Goal: Information Seeking & Learning: Learn about a topic

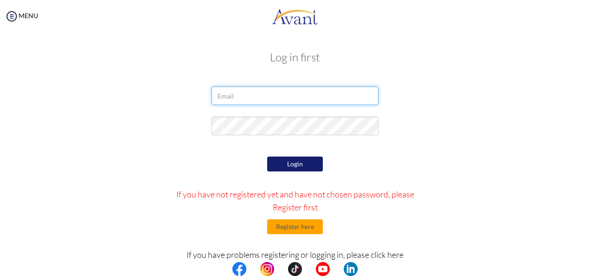
click at [269, 97] on input "email" at bounding box center [295, 95] width 167 height 19
click at [319, 95] on input "[EMAIL_ADDRESS][DOMAIN_NAME]" at bounding box center [295, 95] width 167 height 19
type input "g"
type input "[EMAIL_ADDRESS][DOMAIN_NAME]"
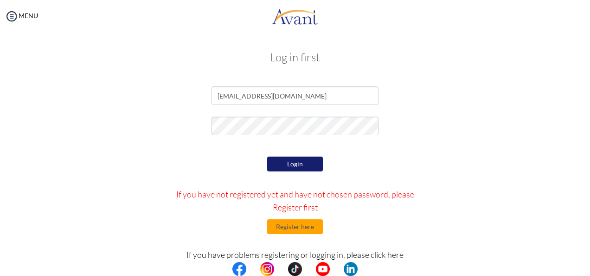
click at [301, 166] on button "Login" at bounding box center [295, 163] width 56 height 15
click at [308, 232] on button "Register here" at bounding box center [295, 226] width 56 height 15
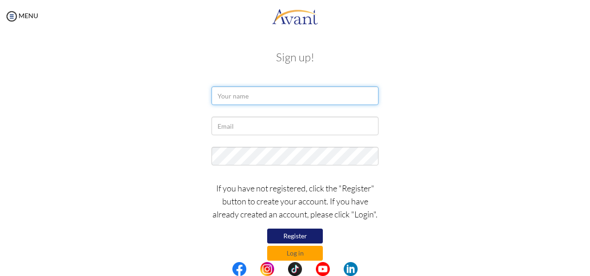
click at [302, 88] on input "text" at bounding box center [295, 95] width 167 height 19
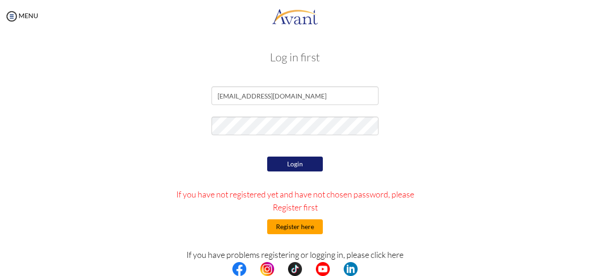
click at [304, 227] on button "Register here" at bounding box center [295, 226] width 56 height 15
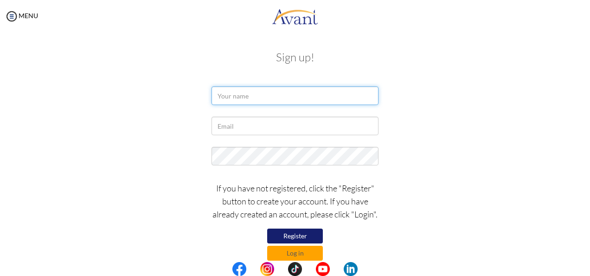
click at [267, 91] on input "text" at bounding box center [295, 95] width 167 height 19
type input "[PERSON_NAME]"
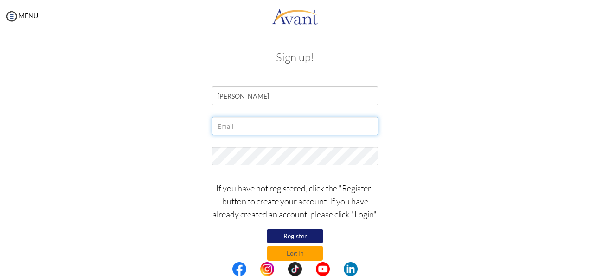
click at [286, 124] on input "text" at bounding box center [295, 125] width 167 height 19
type input "[EMAIL_ADDRESS][DOMAIN_NAME]"
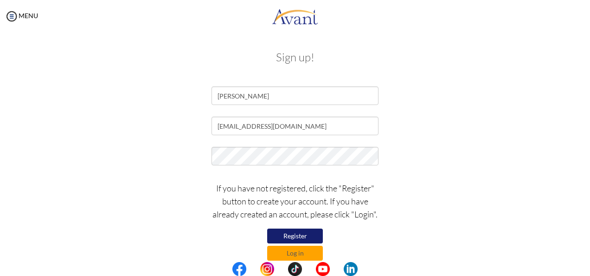
click at [312, 238] on button "Register" at bounding box center [295, 235] width 56 height 15
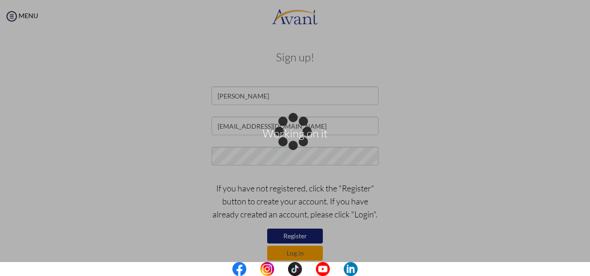
click at [301, 144] on div "Working on it" at bounding box center [294, 137] width 13 height 13
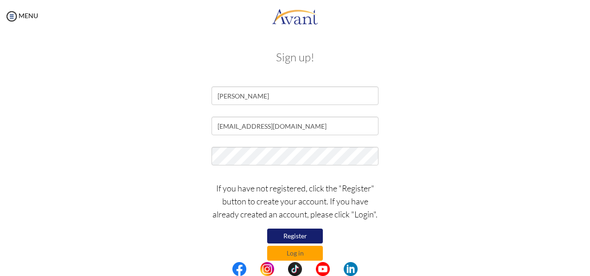
click at [312, 238] on button "Register" at bounding box center [295, 235] width 56 height 15
click at [295, 247] on button "Log in" at bounding box center [295, 252] width 56 height 15
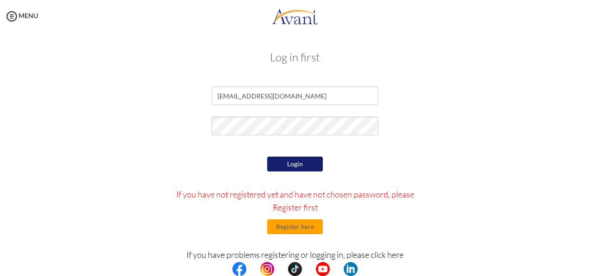
click at [317, 163] on button "Login" at bounding box center [295, 163] width 56 height 15
click at [586, 267] on center at bounding box center [295, 269] width 590 height 14
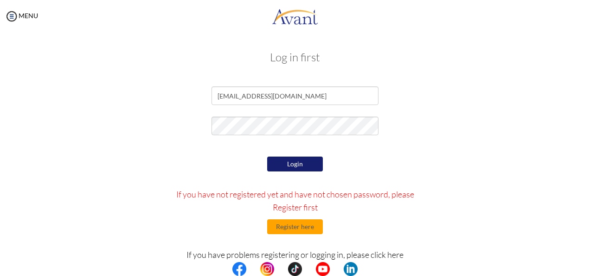
click at [586, 275] on center at bounding box center [295, 269] width 590 height 14
click at [581, 275] on center at bounding box center [295, 269] width 590 height 14
click at [9, 21] on img at bounding box center [12, 16] width 14 height 14
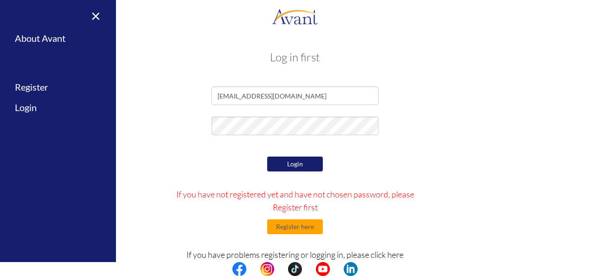
click at [160, 134] on div at bounding box center [295, 127] width 543 height 23
click at [285, 158] on button "Login" at bounding box center [295, 163] width 56 height 15
click at [209, 155] on div "Login If you have not registered yet and have not chosen password, please Regis…" at bounding box center [295, 241] width 271 height 174
click at [290, 168] on button "Login" at bounding box center [295, 163] width 56 height 15
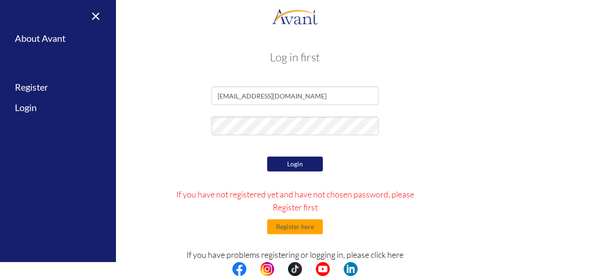
click at [584, 267] on center at bounding box center [295, 269] width 590 height 14
click at [586, 269] on center at bounding box center [295, 269] width 590 height 14
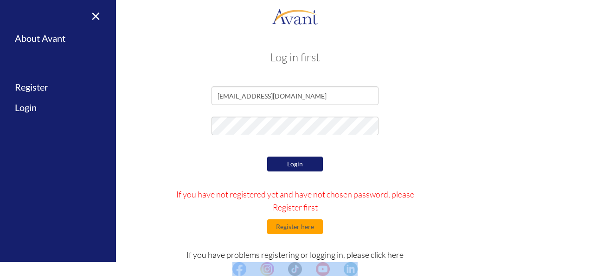
click at [586, 269] on center at bounding box center [295, 269] width 590 height 14
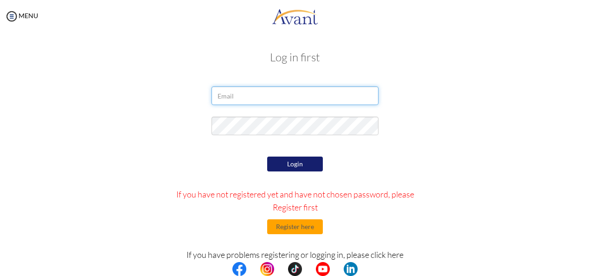
click at [326, 102] on input "email" at bounding box center [295, 95] width 167 height 19
type input "[EMAIL_ADDRESS][DOMAIN_NAME]"
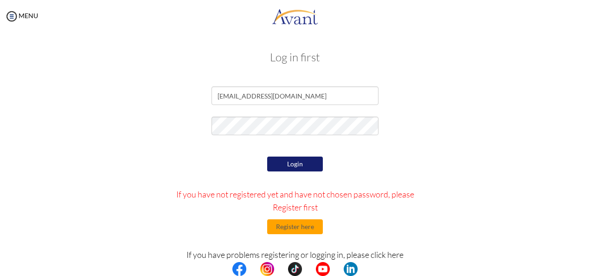
click at [85, 150] on form "gertrudedorab@gmail.com Login If you have not registered yet and have not chose…" at bounding box center [295, 207] width 529 height 242
click at [289, 159] on button "Login" at bounding box center [295, 163] width 56 height 15
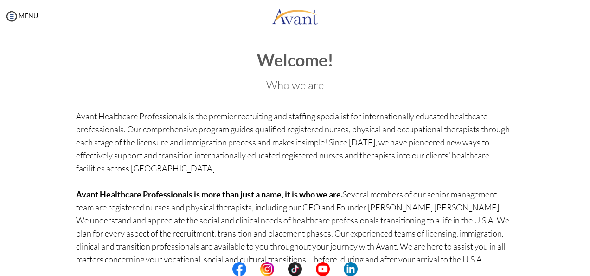
click at [456, 82] on h3 "Who we are" at bounding box center [295, 85] width 438 height 12
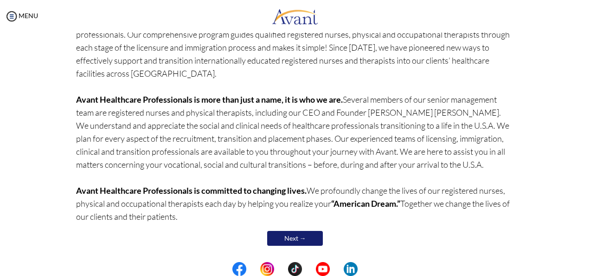
scroll to position [99, 0]
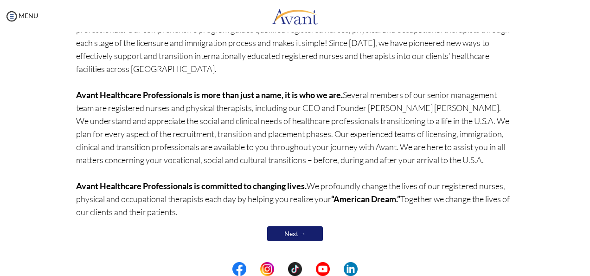
click at [287, 231] on link "Next →" at bounding box center [295, 233] width 56 height 15
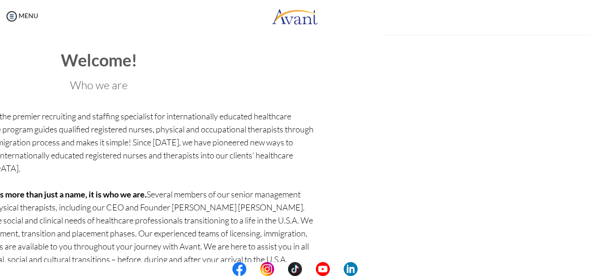
scroll to position [100, 0]
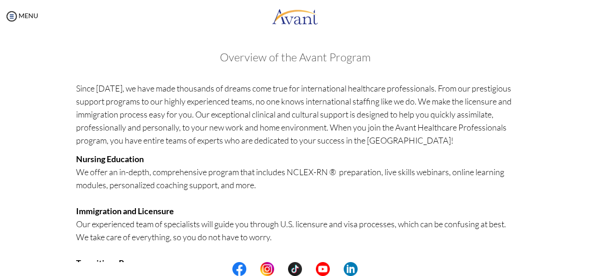
click at [523, 110] on div "Welcome! Who we are Avant Healthcare Professionals is the premier recruiting an…" at bounding box center [295, 270] width 543 height 456
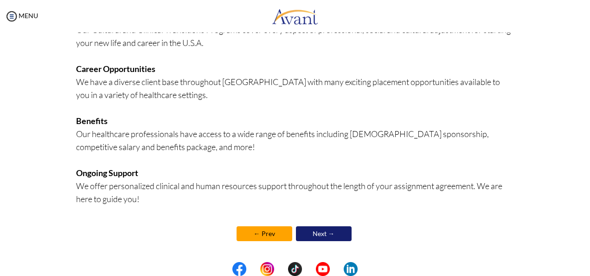
scroll to position [246, 0]
click at [321, 233] on link "Next →" at bounding box center [324, 233] width 56 height 15
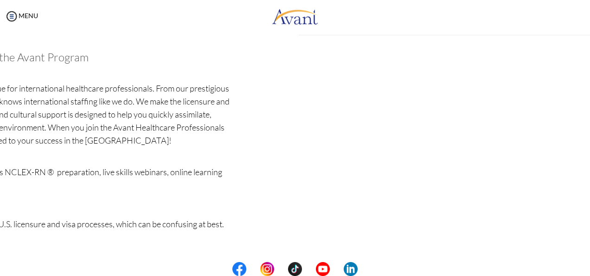
scroll to position [247, 0]
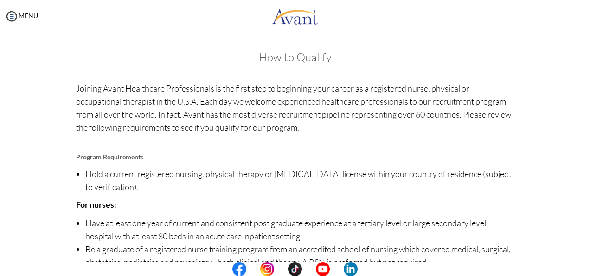
click at [344, 199] on p "For nurses:" at bounding box center [295, 204] width 438 height 13
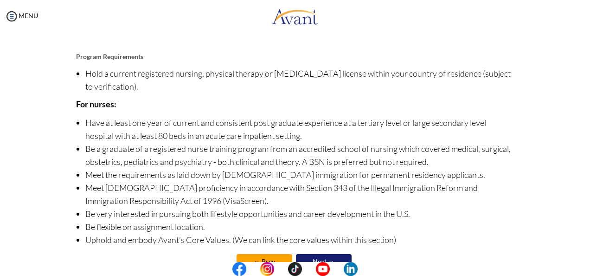
scroll to position [128, 0]
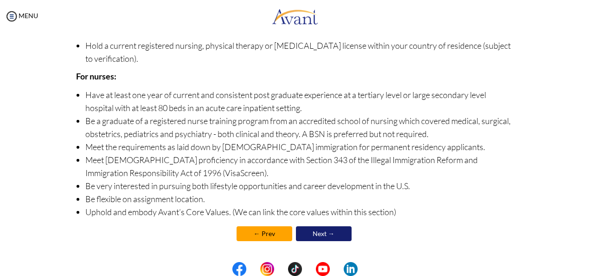
click at [335, 234] on link "Next →" at bounding box center [324, 233] width 56 height 15
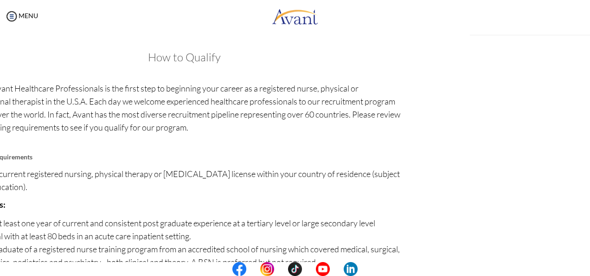
scroll to position [129, 0]
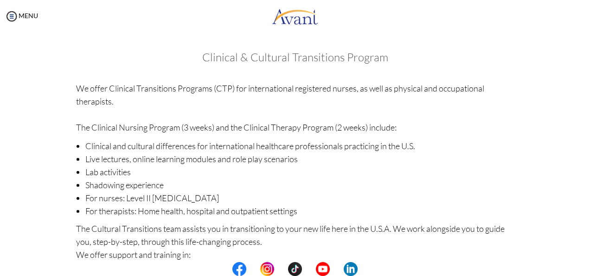
click at [335, 234] on p "The Cultural Transitions team assists you in transitioning to your new life her…" at bounding box center [295, 241] width 438 height 39
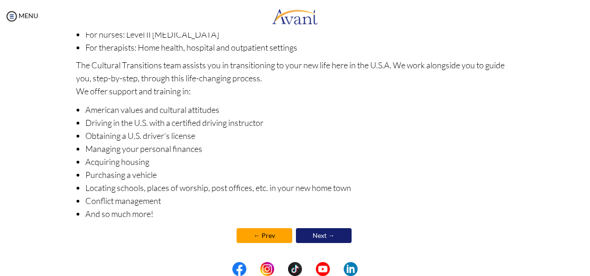
scroll to position [165, 0]
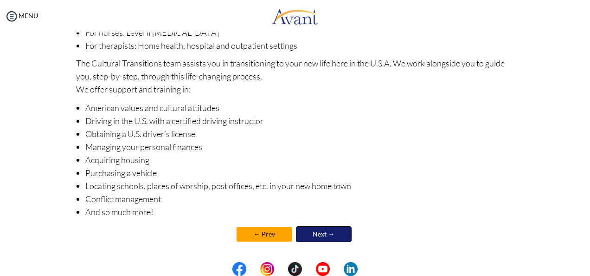
click at [335, 234] on link "Next →" at bounding box center [324, 234] width 56 height 16
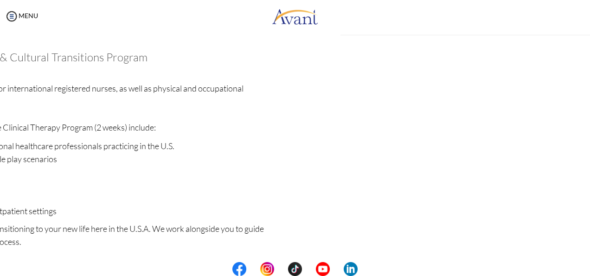
scroll to position [166, 0]
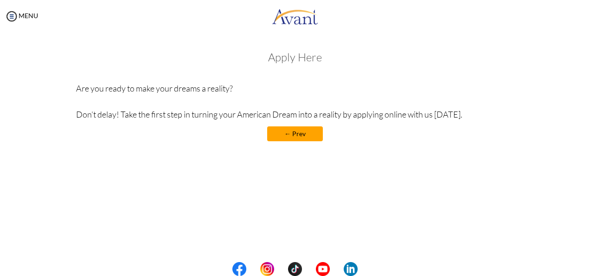
click at [335, 234] on div "My Status What is the next step? We would like you to watch the introductory vi…" at bounding box center [295, 170] width 590 height 276
click at [291, 134] on link "← Prev" at bounding box center [295, 133] width 56 height 15
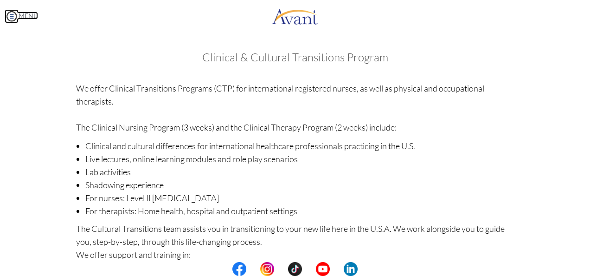
click at [21, 14] on link "MENU" at bounding box center [21, 16] width 33 height 8
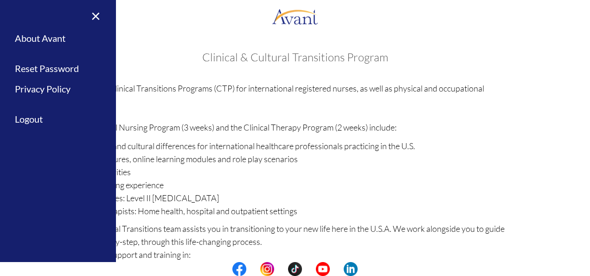
click at [164, 73] on div "Clinical & Cultural Transitions Program We offer Clinical Transitions Programs …" at bounding box center [295, 234] width 438 height 366
click at [160, 54] on h3 "Clinical & Cultural Transitions Program" at bounding box center [295, 57] width 438 height 12
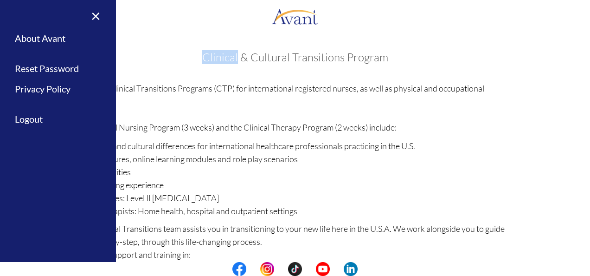
click at [160, 54] on h3 "Clinical & Cultural Transitions Program" at bounding box center [295, 57] width 438 height 12
drag, startPoint x: 160, startPoint y: 54, endPoint x: 94, endPoint y: 14, distance: 76.6
click at [94, 14] on link "×" at bounding box center [90, 15] width 28 height 31
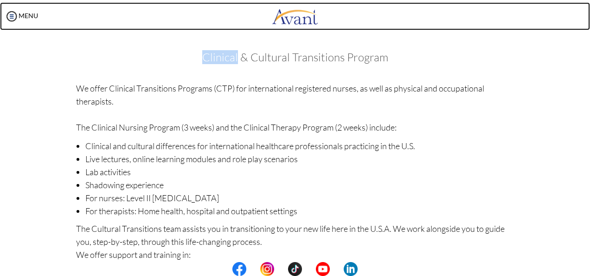
click at [94, 14] on link at bounding box center [295, 16] width 590 height 28
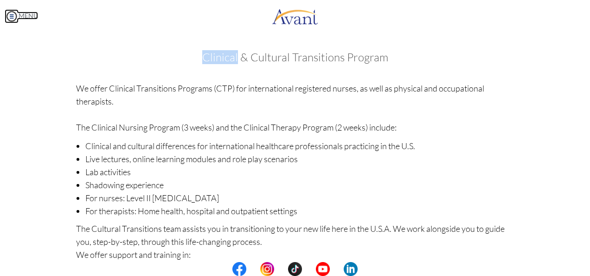
click at [6, 19] on img at bounding box center [12, 16] width 14 height 14
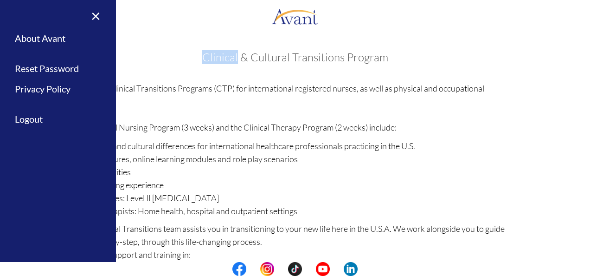
click at [136, 51] on h3 "Clinical & Cultural Transitions Program" at bounding box center [295, 57] width 438 height 12
click at [96, 13] on link "×" at bounding box center [90, 15] width 28 height 31
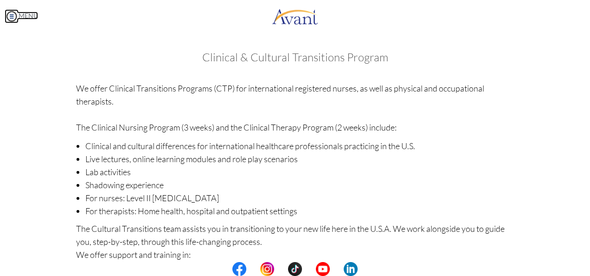
click at [11, 16] on img at bounding box center [12, 16] width 14 height 14
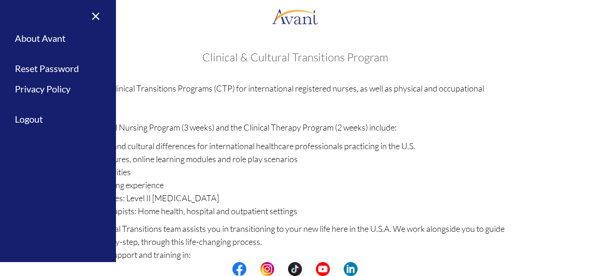
click at [11, 16] on div "× Home Avant Video Library My Process My Resources About Avant Refer a Friend R…" at bounding box center [58, 138] width 116 height 276
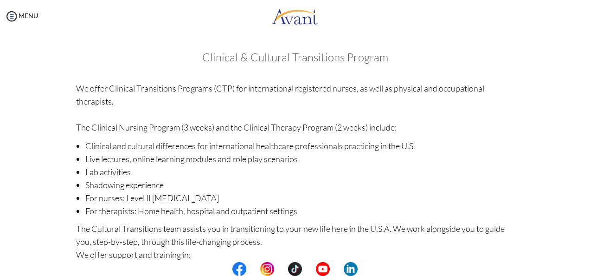
click at [212, 112] on p "We offer Clinical Transitions Programs (CTP) for international registered nurse…" at bounding box center [295, 108] width 438 height 52
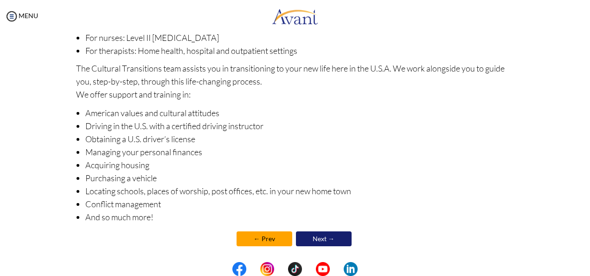
scroll to position [165, 0]
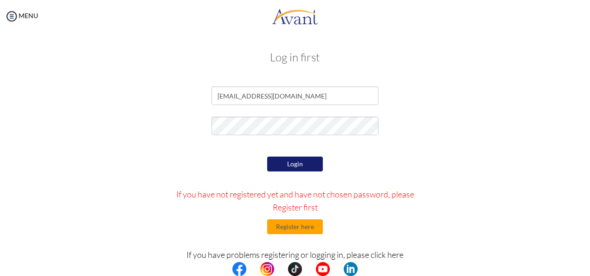
click at [295, 160] on button "Login" at bounding box center [295, 163] width 56 height 15
